Goal: Task Accomplishment & Management: Use online tool/utility

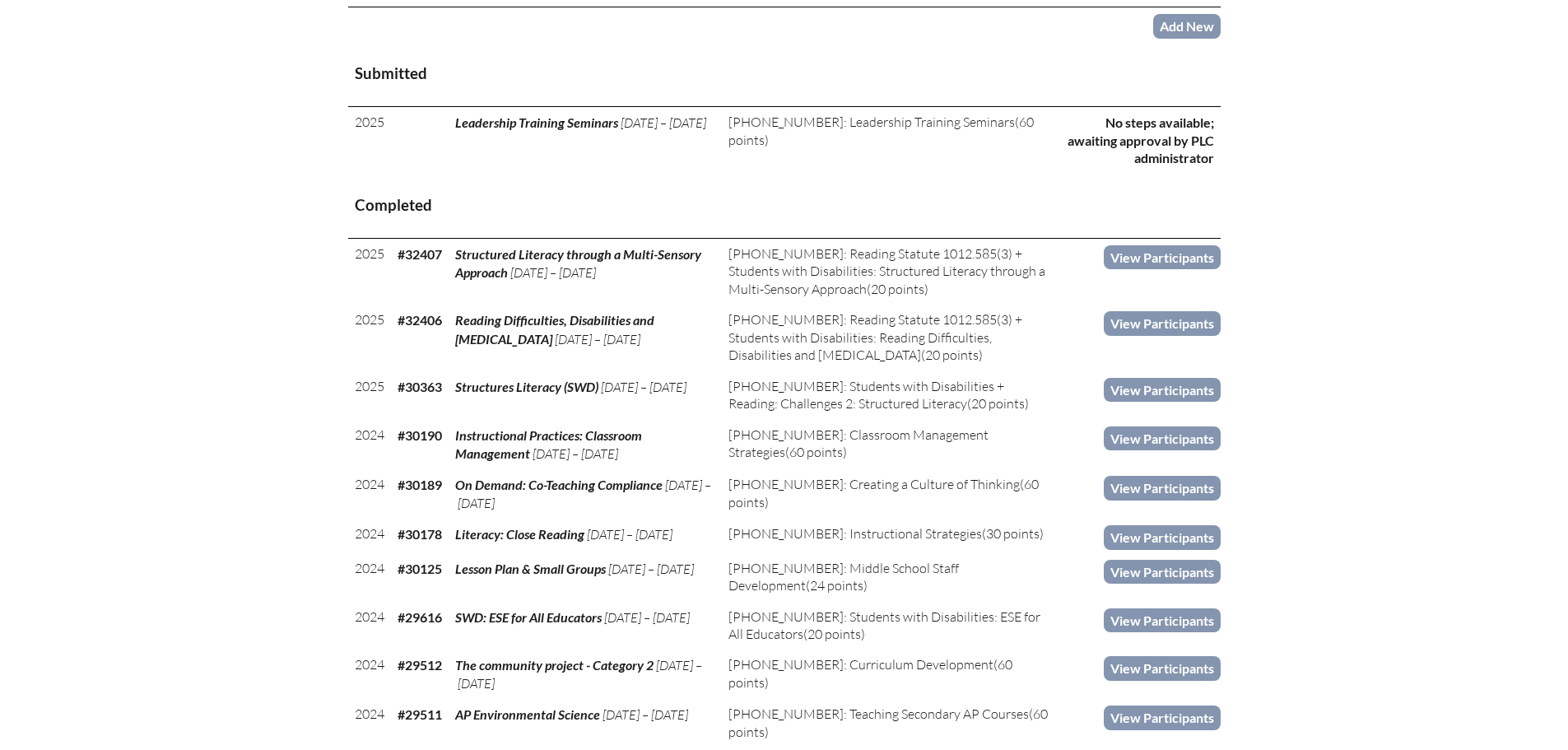
scroll to position [411, 0]
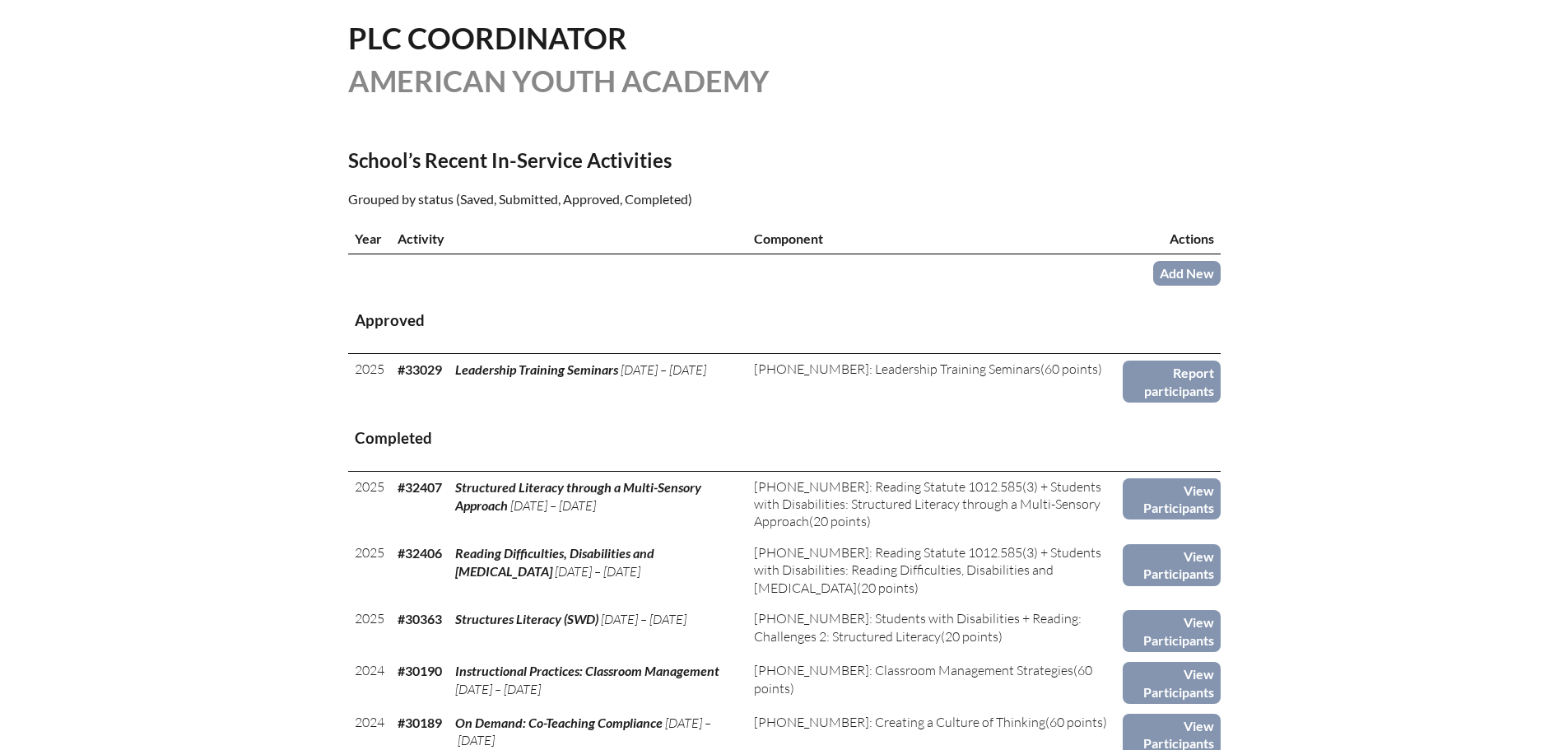
scroll to position [411, 0]
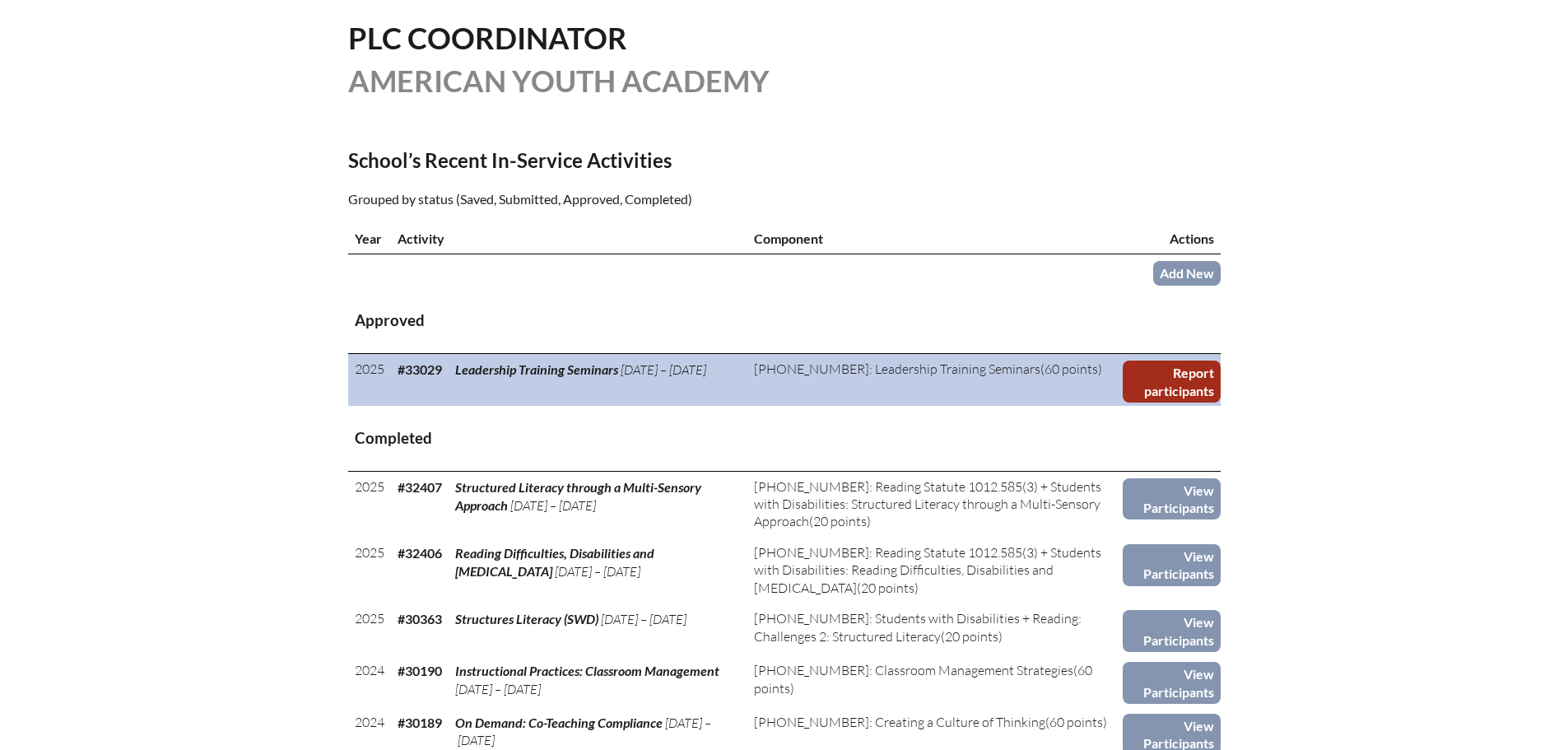
click at [1176, 379] on link "Report participants" at bounding box center [1172, 381] width 98 height 42
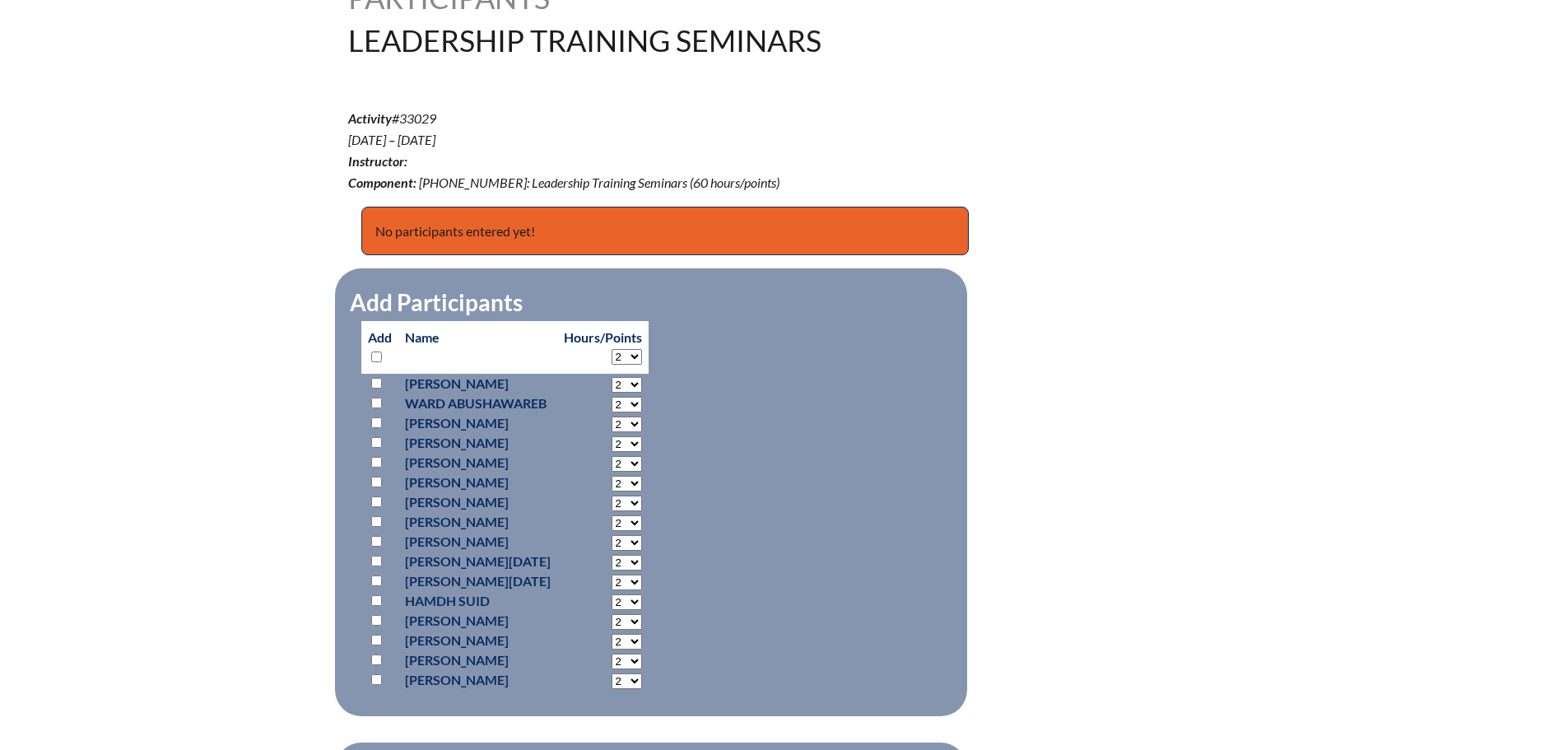
scroll to position [493, 0]
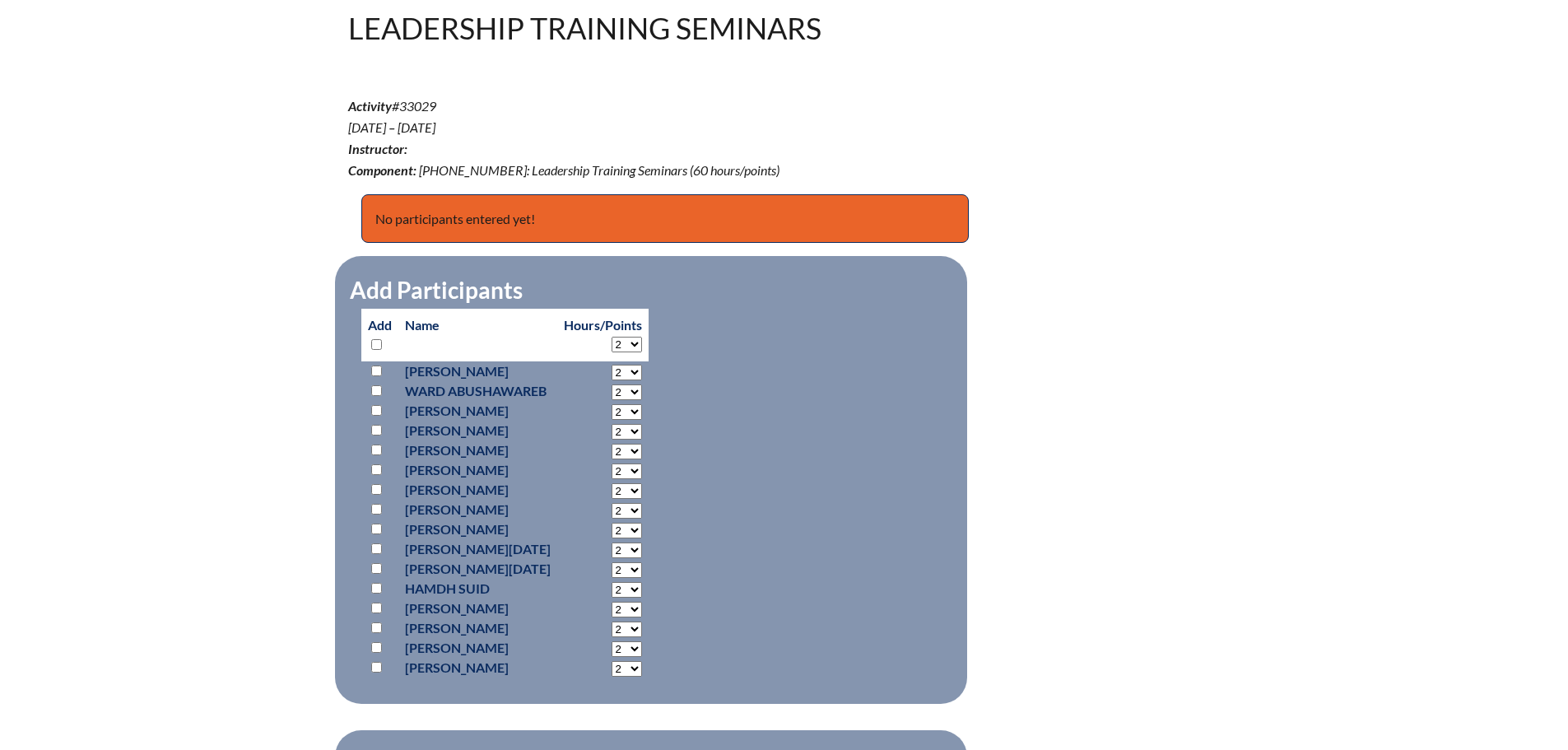
click at [378, 387] on input "checkbox" at bounding box center [377, 390] width 11 height 11
checkbox input "true"
click at [642, 380] on select "2 3 4 5 6 7 8 9 10 11 12 13 14 15 16 17 18 19 20 21 22 23" at bounding box center [626, 372] width 30 height 15
select select "8"
click at [629, 380] on select "2 3 4 5 6 7 8 9 10 11 12 13 14 15 16 17 18 19 20 21 22 23" at bounding box center [626, 372] width 30 height 15
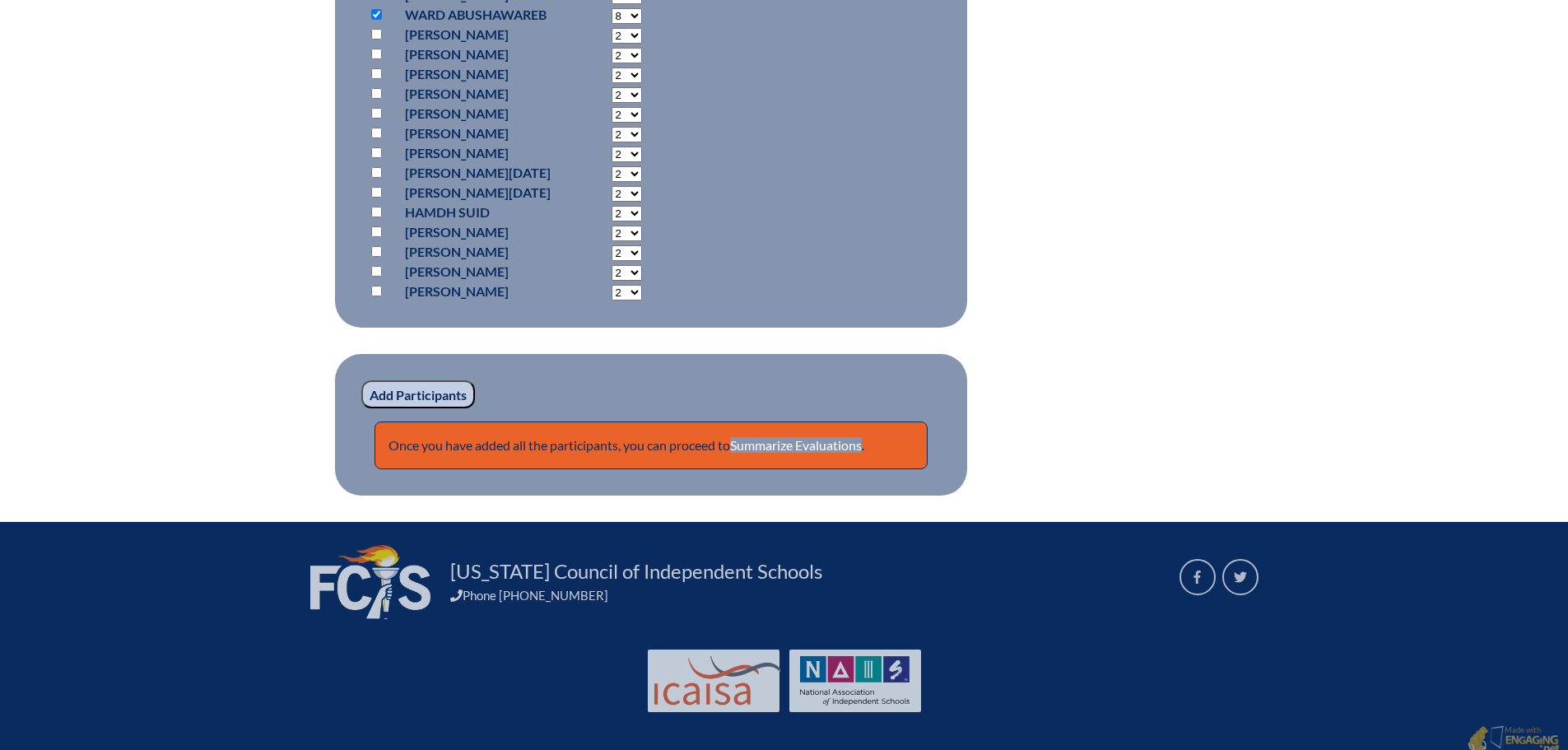
scroll to position [878, 0]
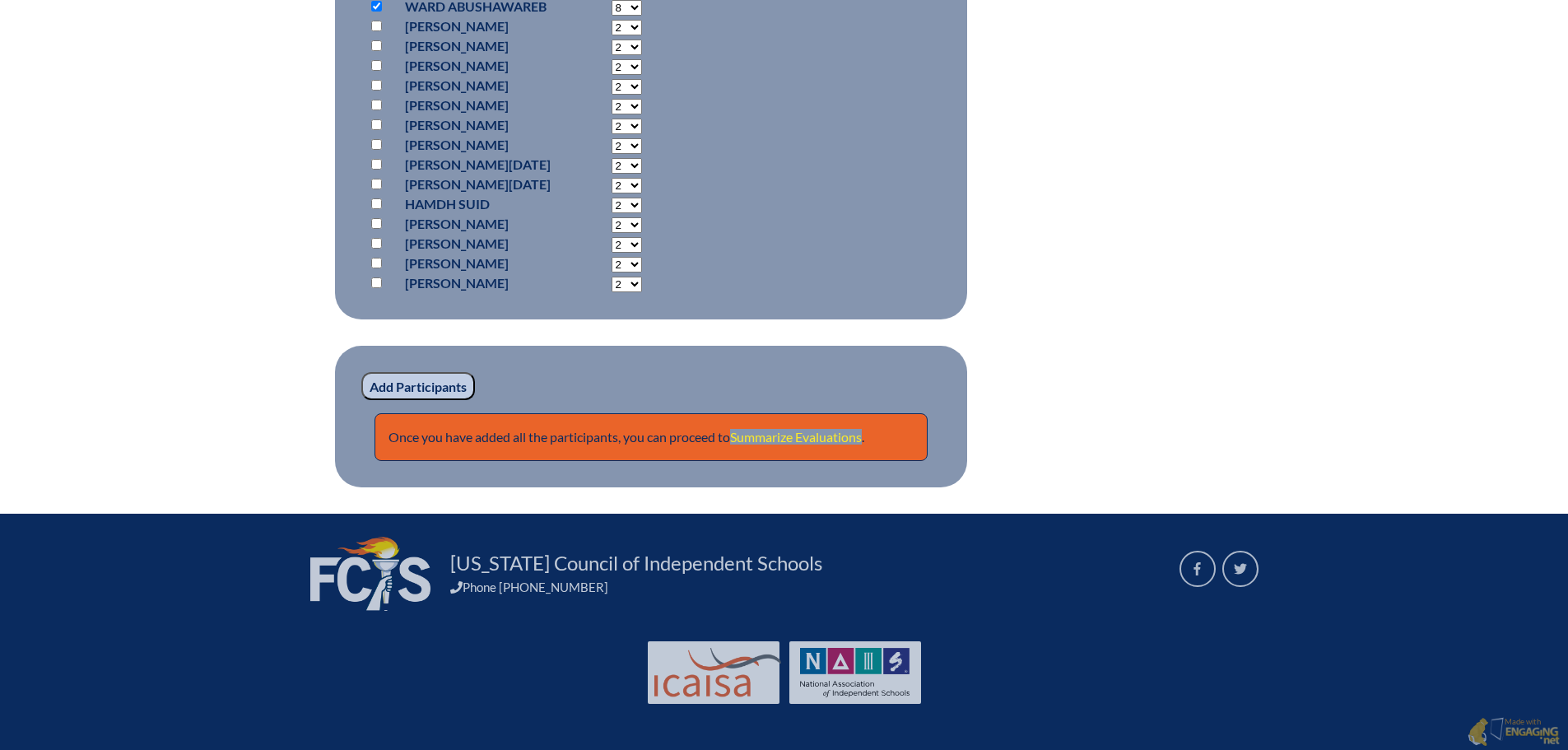
click at [796, 431] on link "Summarize Evaluations" at bounding box center [796, 436] width 132 height 15
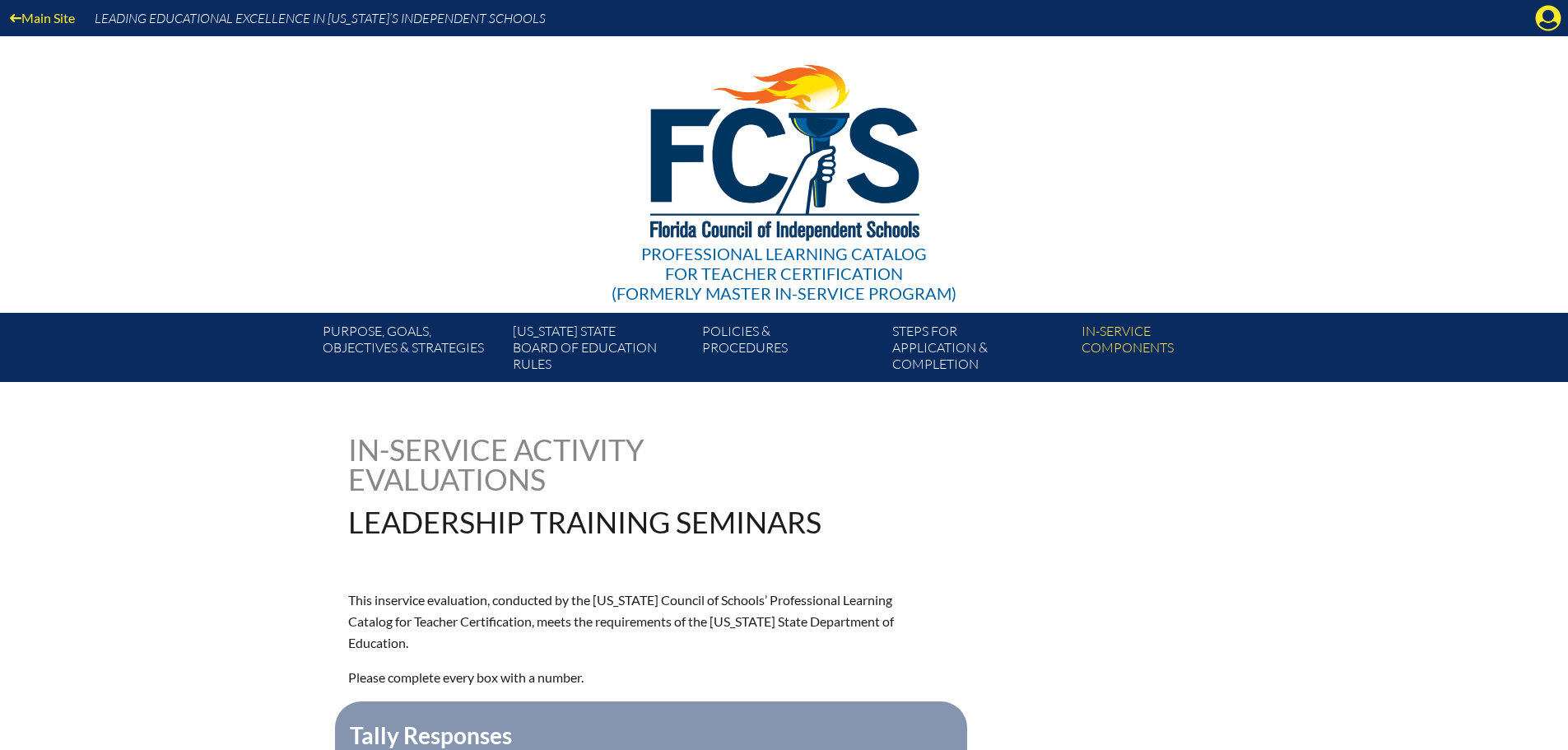
scroll to position [82, 0]
